Goal: Information Seeking & Learning: Learn about a topic

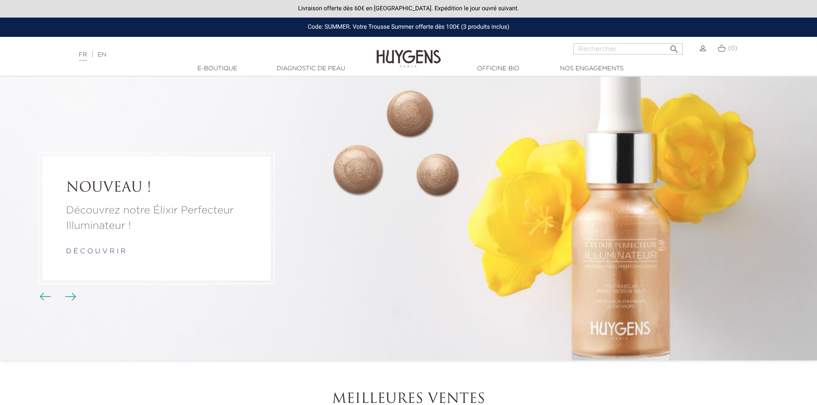
click at [111, 251] on link "d é c o u v r i r" at bounding box center [96, 251] width 60 height 7
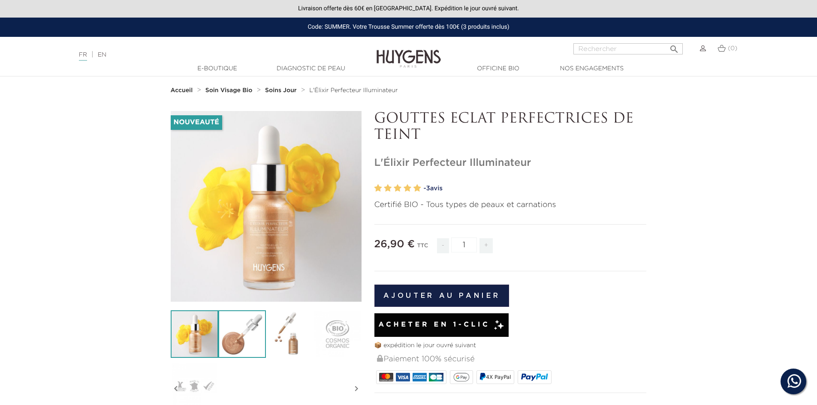
click at [252, 332] on img at bounding box center [242, 334] width 48 height 48
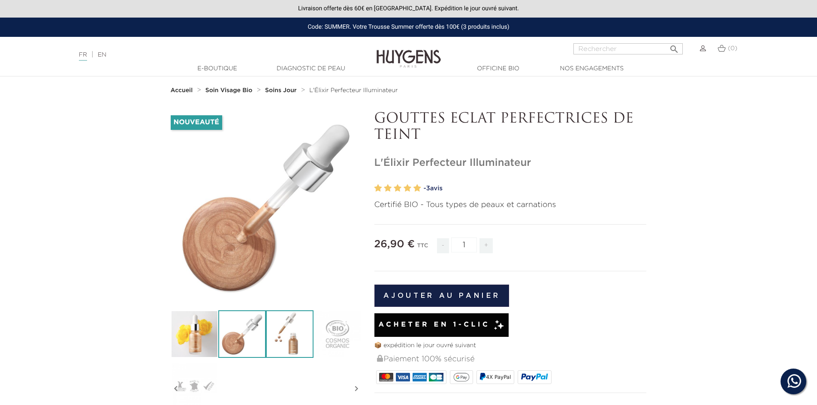
click at [284, 340] on img at bounding box center [290, 334] width 48 height 48
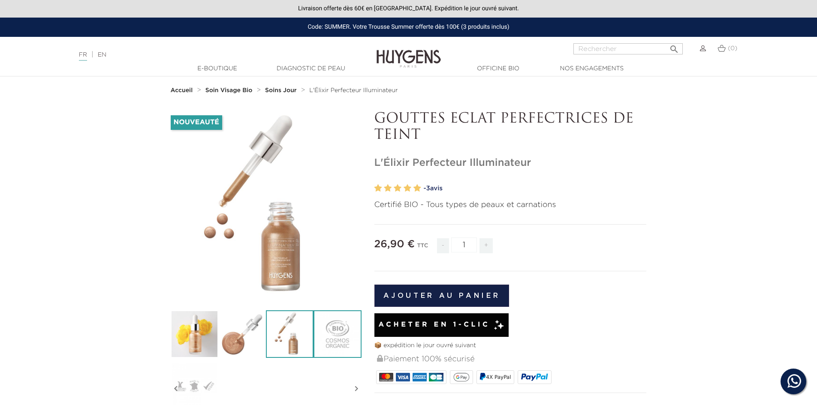
click at [317, 337] on img at bounding box center [337, 334] width 48 height 48
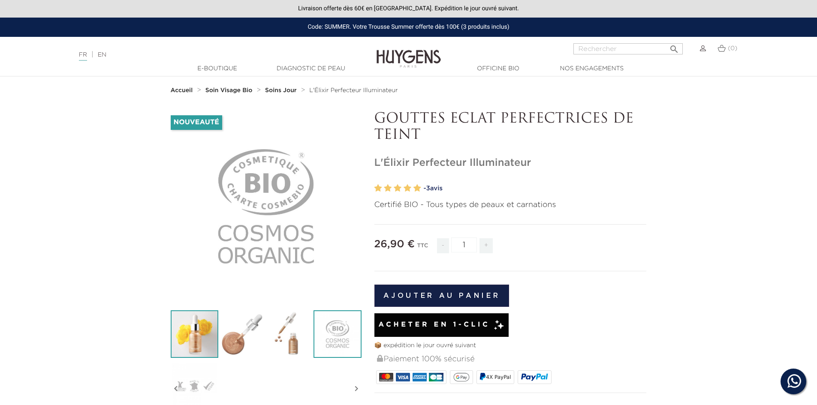
click at [198, 320] on img at bounding box center [195, 334] width 48 height 48
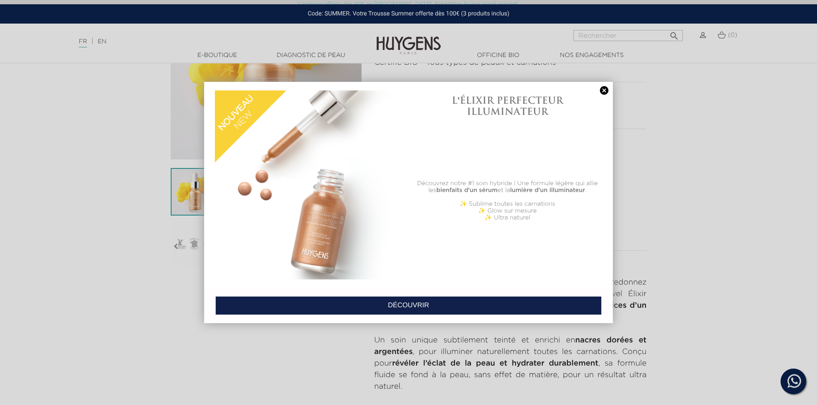
scroll to position [172, 0]
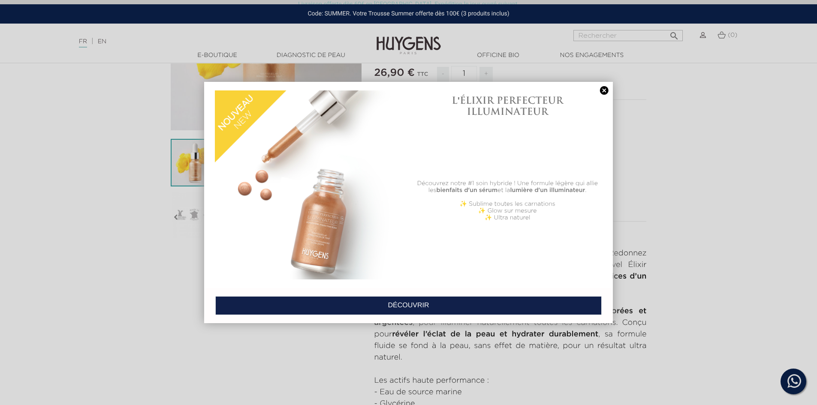
click at [604, 89] on link at bounding box center [604, 90] width 12 height 9
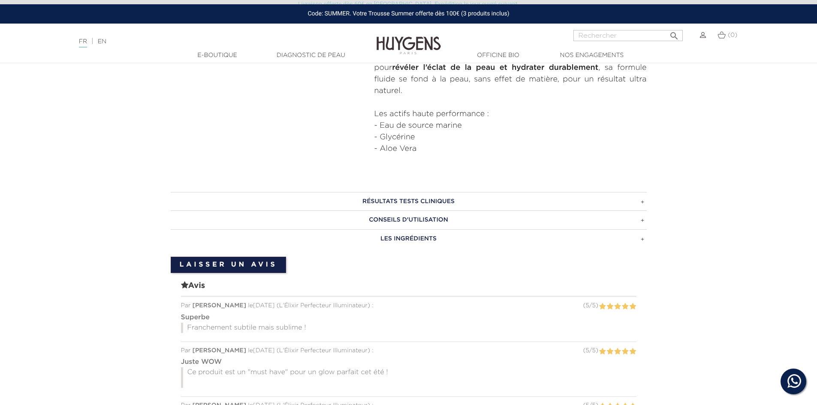
scroll to position [472, 0]
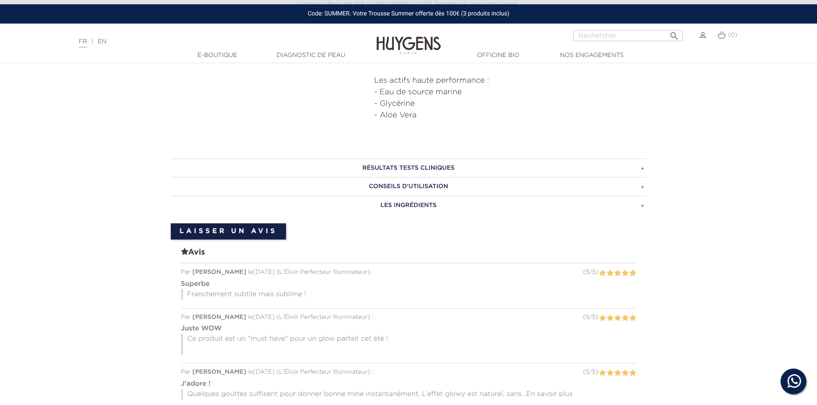
click at [641, 169] on h3 "RÉSULTATS TESTS CLINIQUES" at bounding box center [409, 168] width 476 height 19
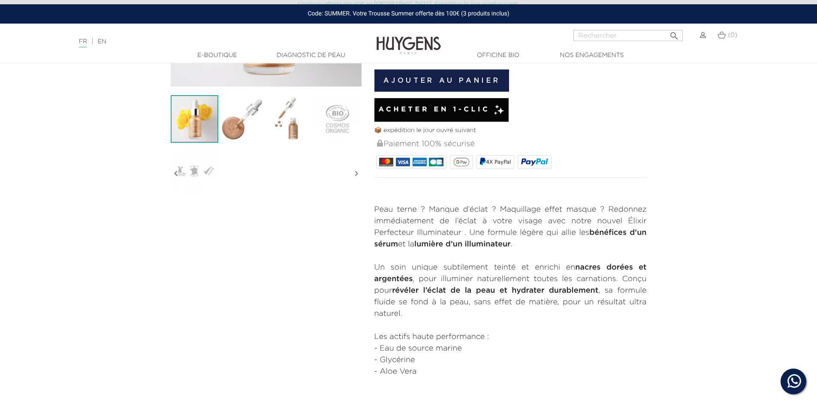
scroll to position [214, 0]
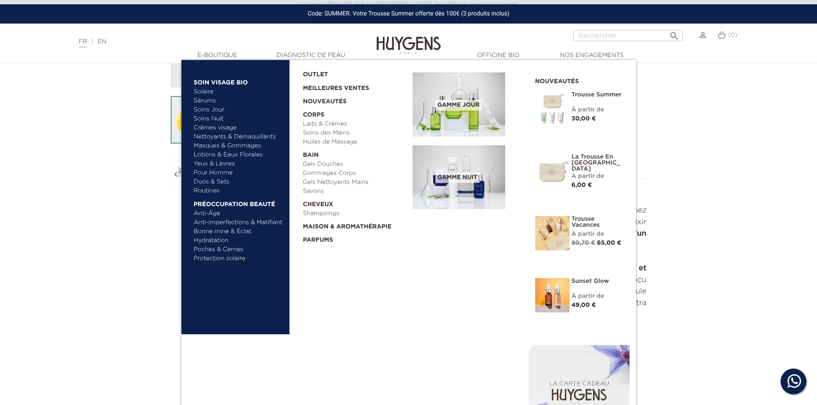
click at [210, 100] on link "Sérums" at bounding box center [239, 100] width 90 height 9
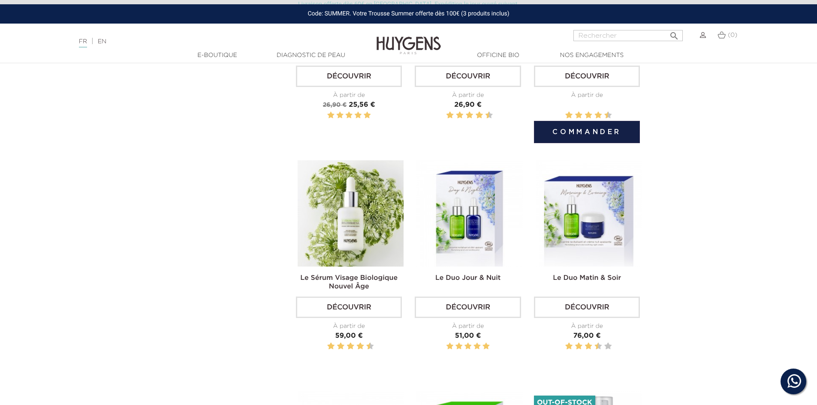
scroll to position [686, 0]
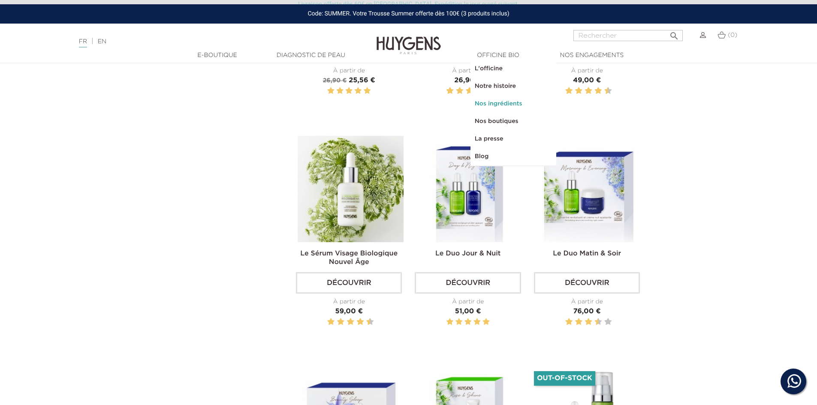
click at [497, 107] on link "Nos ingrédients" at bounding box center [513, 104] width 86 height 18
